Goal: Complete application form

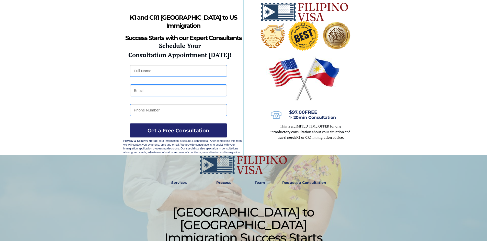
click at [150, 70] on input "text" at bounding box center [178, 71] width 97 height 12
type input "frances lammagan"
type input "09335203750"
click at [134, 70] on input "frances lammagan" at bounding box center [178, 71] width 97 height 12
click at [150, 71] on input "Frances lammagan" at bounding box center [178, 71] width 97 height 12
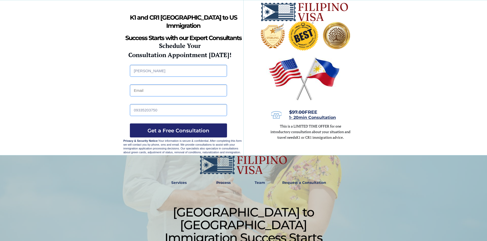
type input "Frances Lammagan"
click at [137, 91] on input "email" at bounding box center [178, 91] width 97 height 12
type input "flammagan@gmail.com"
click at [195, 132] on span "Get a Free Consultation" at bounding box center [178, 131] width 97 height 6
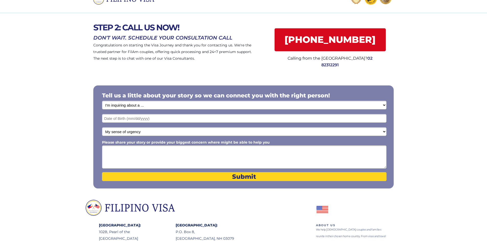
scroll to position [1, 0]
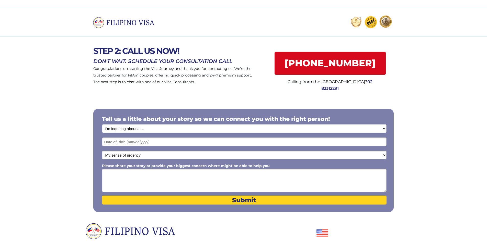
click at [145, 130] on select "I'm inquiring about a ... I don't know or other services Retirement Visa for Th…" at bounding box center [244, 128] width 284 height 9
select select "1795"
click at [102, 124] on select "I'm inquiring about a ... I don't know or other services Retirement Visa for Th…" at bounding box center [244, 128] width 284 height 9
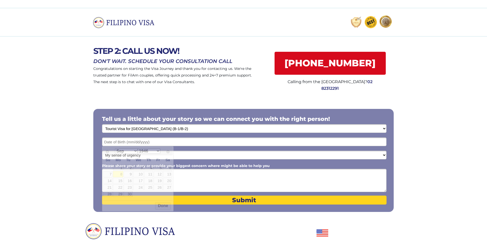
drag, startPoint x: 132, startPoint y: 144, endPoint x: 155, endPoint y: 147, distance: 23.5
click at [132, 144] on input "text" at bounding box center [244, 142] width 284 height 9
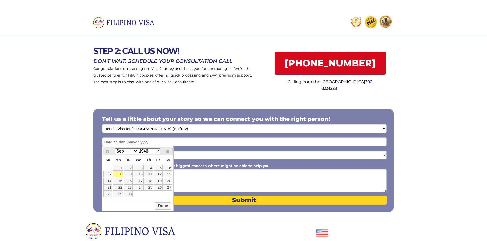
click at [158, 151] on select "1946 1947 1948 1949 1950 1951 1952 1953 1954 1955 1956 1957 1958 1959 1960 1961…" at bounding box center [149, 151] width 22 height 5
click at [134, 150] on select "Jan Feb Mar Apr May Jun [DATE] Aug Sep Oct Nov Dec" at bounding box center [126, 151] width 22 height 5
click at [129, 188] on link "24" at bounding box center [128, 188] width 9 height 6
type input "[DATE]"
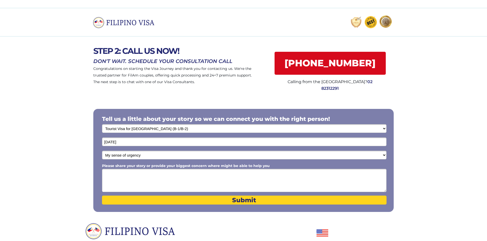
click at [382, 154] on select "My sense of urgency Low Priority - I'm just looking Medium High Priority - I ne…" at bounding box center [244, 155] width 284 height 9
click at [102, 151] on select "My sense of urgency Low Priority - I'm just looking Medium High Priority - I ne…" at bounding box center [244, 155] width 284 height 9
